Goal: Task Accomplishment & Management: Manage account settings

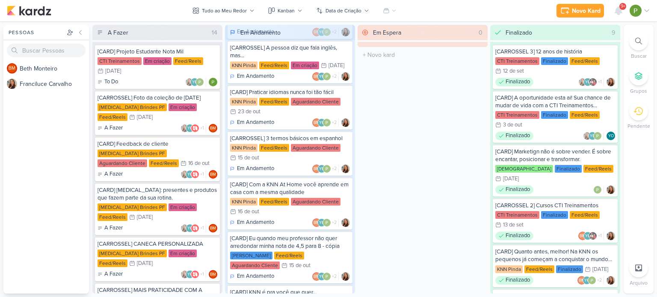
scroll to position [171, 0]
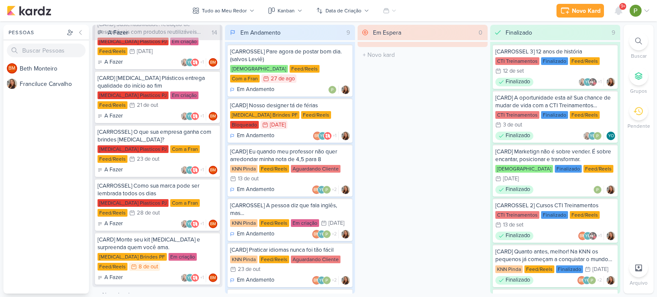
scroll to position [481, 0]
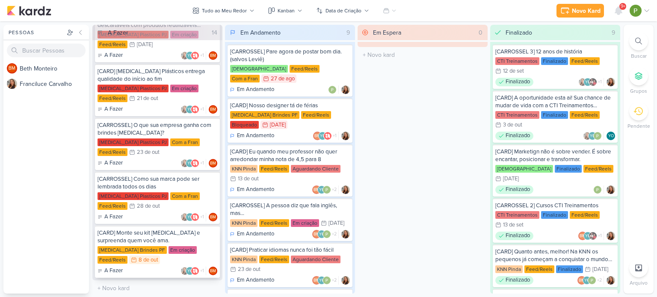
click at [163, 240] on div "[CARD] Monte seu kit [MEDICAL_DATA] e surpreenda quem você ama." at bounding box center [158, 236] width 120 height 15
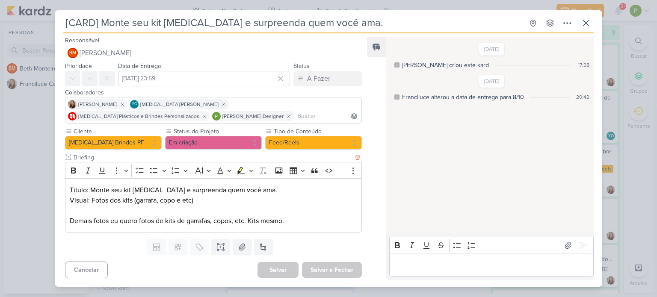
click at [238, 200] on div "Titulo: Monte seu kit Allegra e surpreenda quem você ama. Visual: Fotos dos kit…" at bounding box center [213, 205] width 297 height 54
click at [246, 194] on p "Titulo: Monte seu kit Allegra e surpreenda quem você ama." at bounding box center [213, 190] width 287 height 10
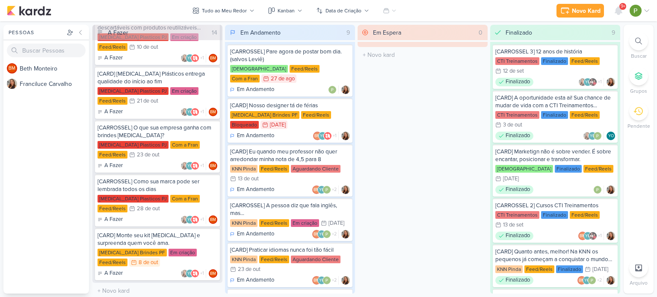
scroll to position [481, 0]
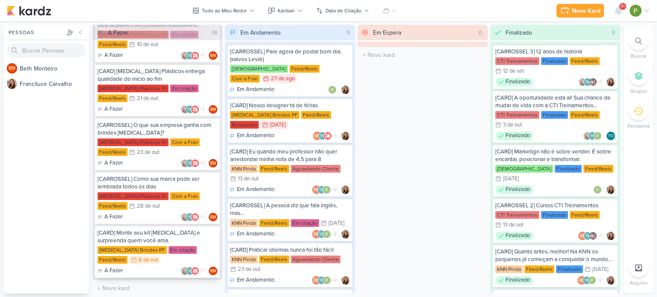
click at [148, 237] on div "[CARD] Monte seu kit [MEDICAL_DATA] e surpreenda quem você ama." at bounding box center [158, 236] width 120 height 15
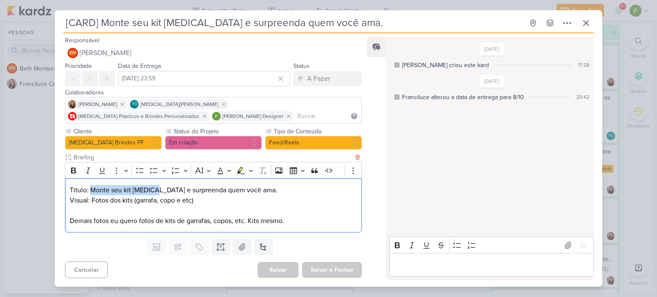
drag, startPoint x: 89, startPoint y: 190, endPoint x: 152, endPoint y: 188, distance: 63.3
click at [152, 188] on p "Titulo: Monte seu kit [MEDICAL_DATA] e surpreenda quem você ama." at bounding box center [213, 190] width 287 height 10
copy p "Monte seu kit [MEDICAL_DATA]"
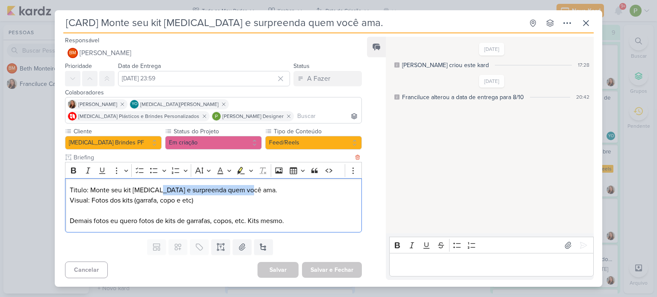
drag, startPoint x: 156, startPoint y: 189, endPoint x: 248, endPoint y: 189, distance: 92.4
click at [248, 189] on p "Titulo: Monte seu kit [MEDICAL_DATA] e surpreenda quem você ama." at bounding box center [213, 190] width 287 height 10
copy p "e surpreenda quem você ama."
click at [565, 245] on icon at bounding box center [568, 245] width 6 height 6
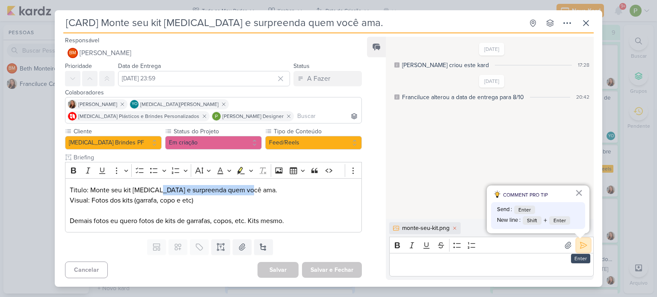
click at [579, 243] on icon at bounding box center [583, 245] width 9 height 9
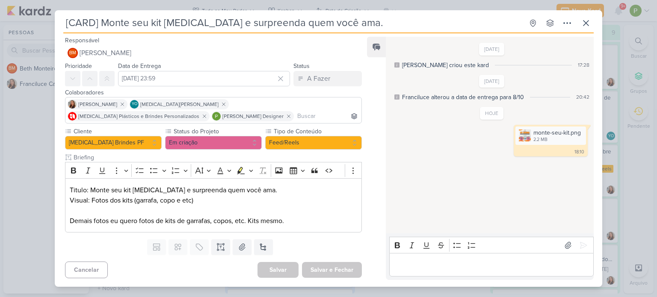
click at [240, 135] on label "Status do Projeto" at bounding box center [213, 131] width 80 height 9
click at [238, 139] on button "Em criação" at bounding box center [213, 143] width 97 height 14
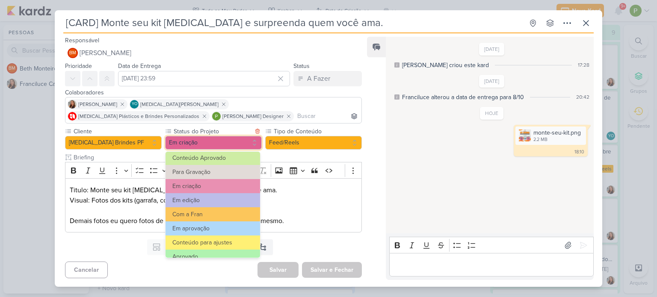
scroll to position [96, 0]
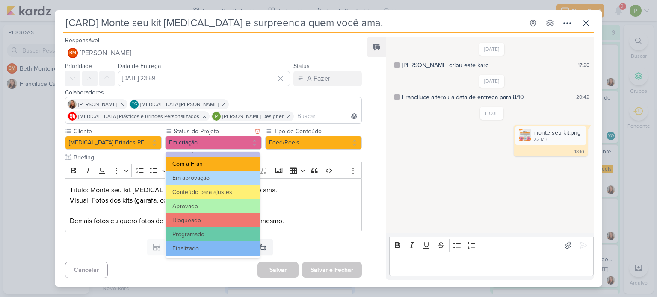
click at [217, 165] on button "Com a Fran" at bounding box center [213, 164] width 95 height 14
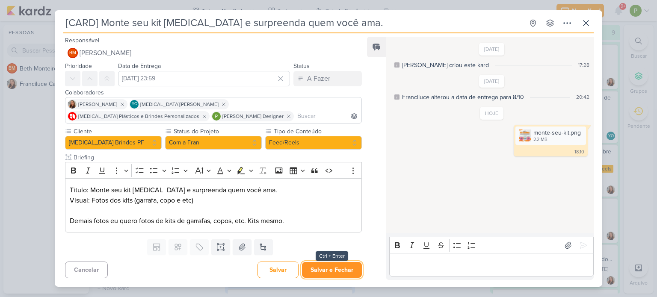
click at [334, 272] on button "Salvar e Fechar" at bounding box center [332, 270] width 60 height 16
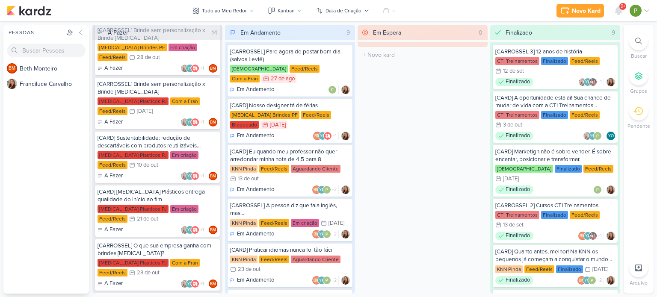
scroll to position [352, 0]
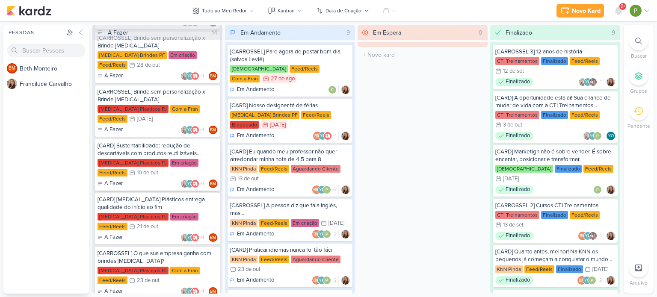
click at [155, 151] on div "[CARD] Sustentabilidade: redução de descartáveis com produtos reutilizáveis [ME…" at bounding box center [158, 149] width 120 height 15
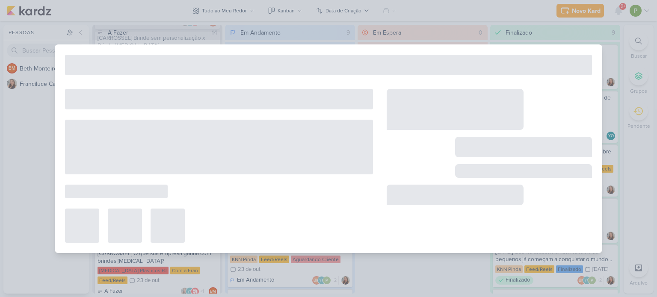
type input "[CARD] Sustentabilidade: redução de descartáveis com produtos reutilizáveis [ME…"
type input "10 de outubro de 2025 às 23:59"
